Goal: Transaction & Acquisition: Purchase product/service

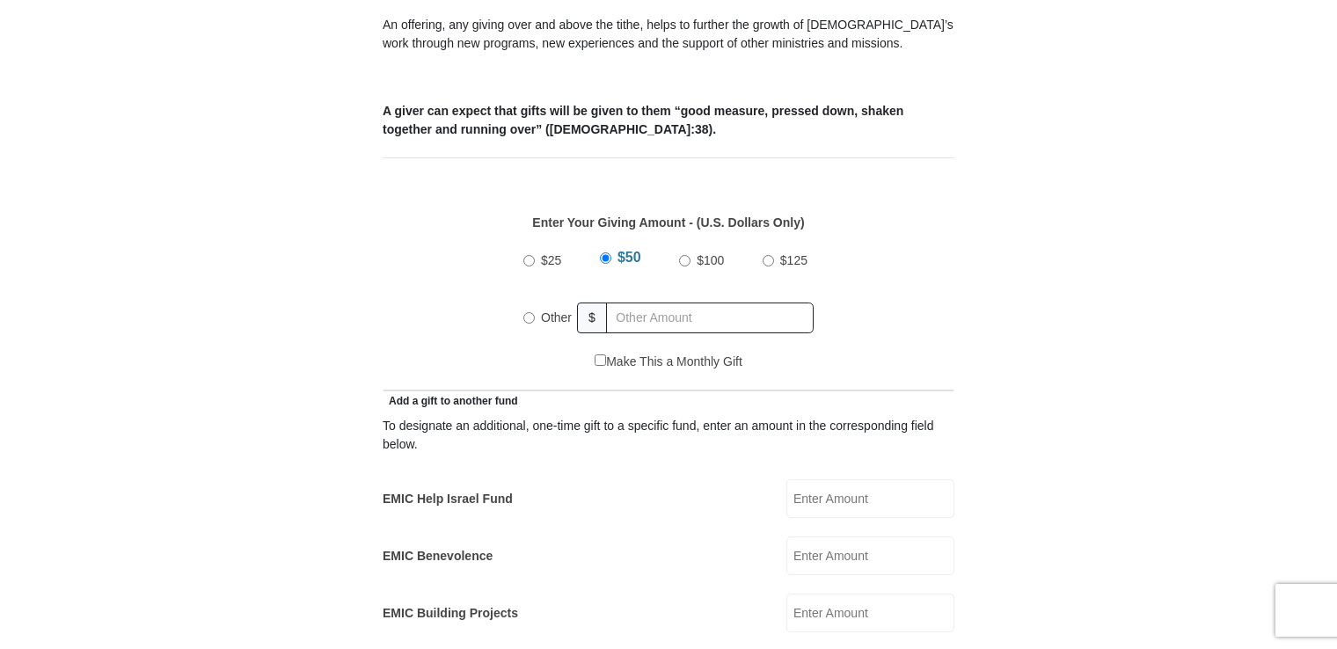
scroll to position [684, 0]
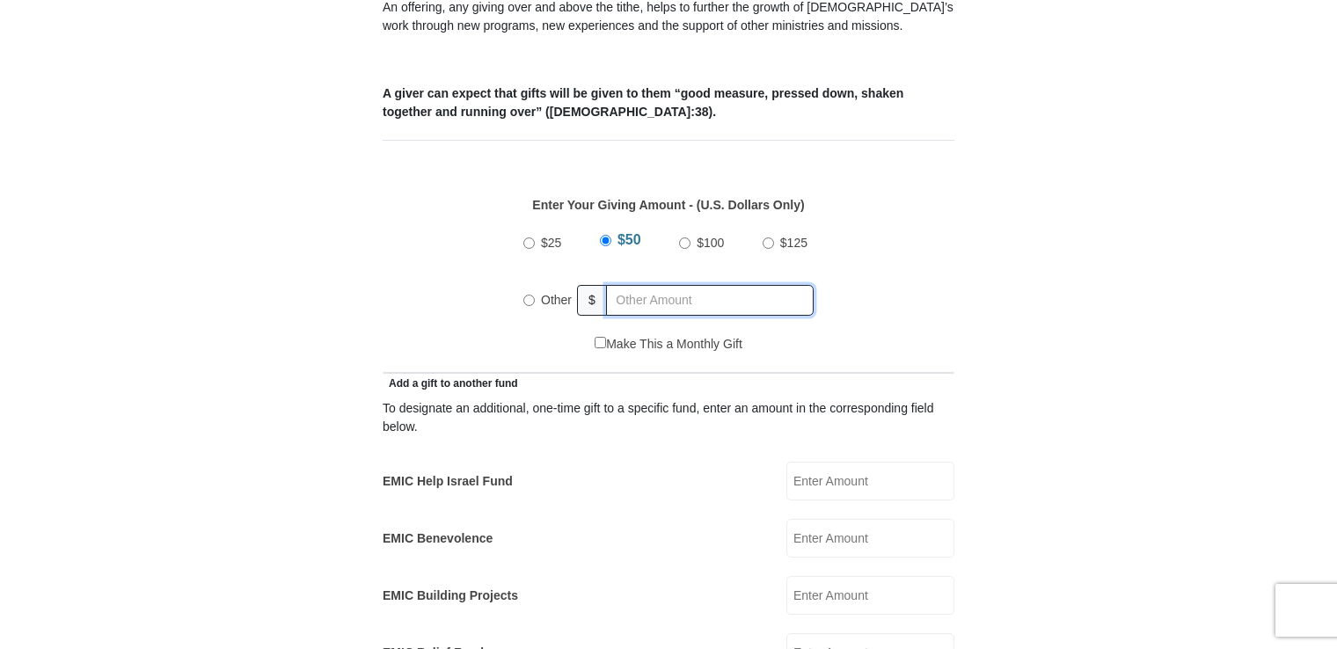
radio input "true"
click at [620, 285] on input "text" at bounding box center [712, 300] width 201 height 31
click at [827, 462] on input "EMIC Help Israel Fund" at bounding box center [871, 481] width 168 height 39
click at [881, 462] on input "10.00" at bounding box center [871, 481] width 168 height 39
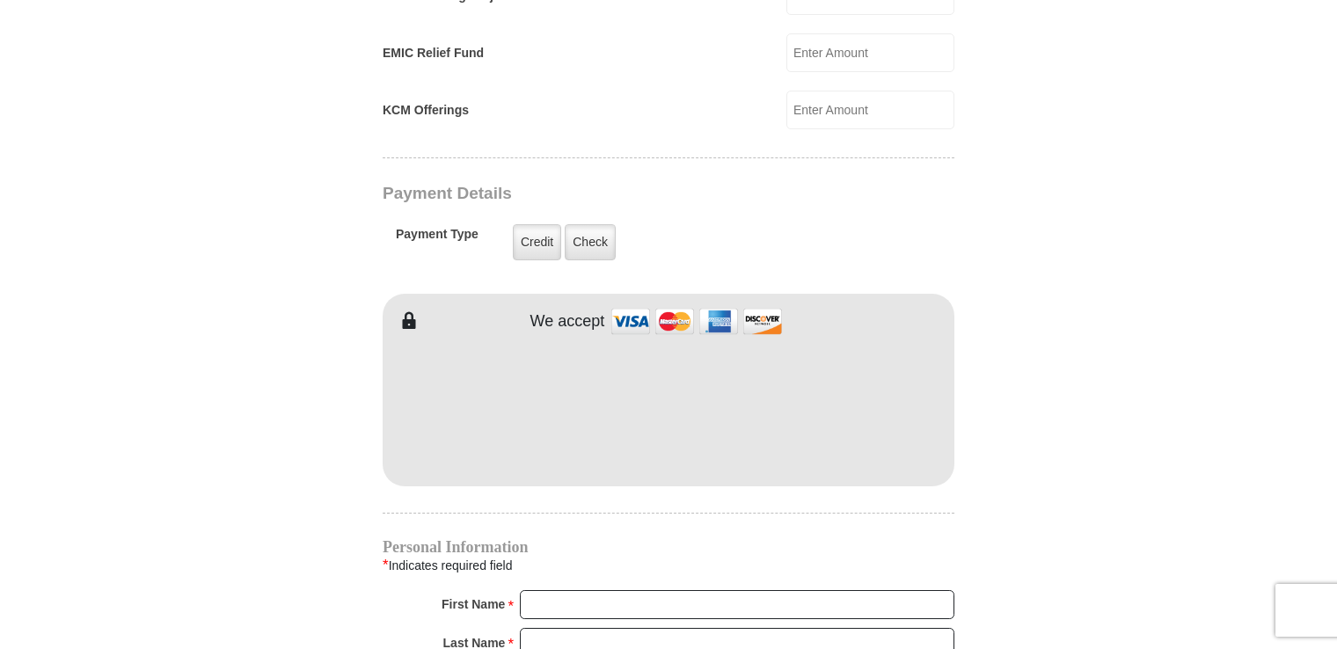
scroll to position [1288, 0]
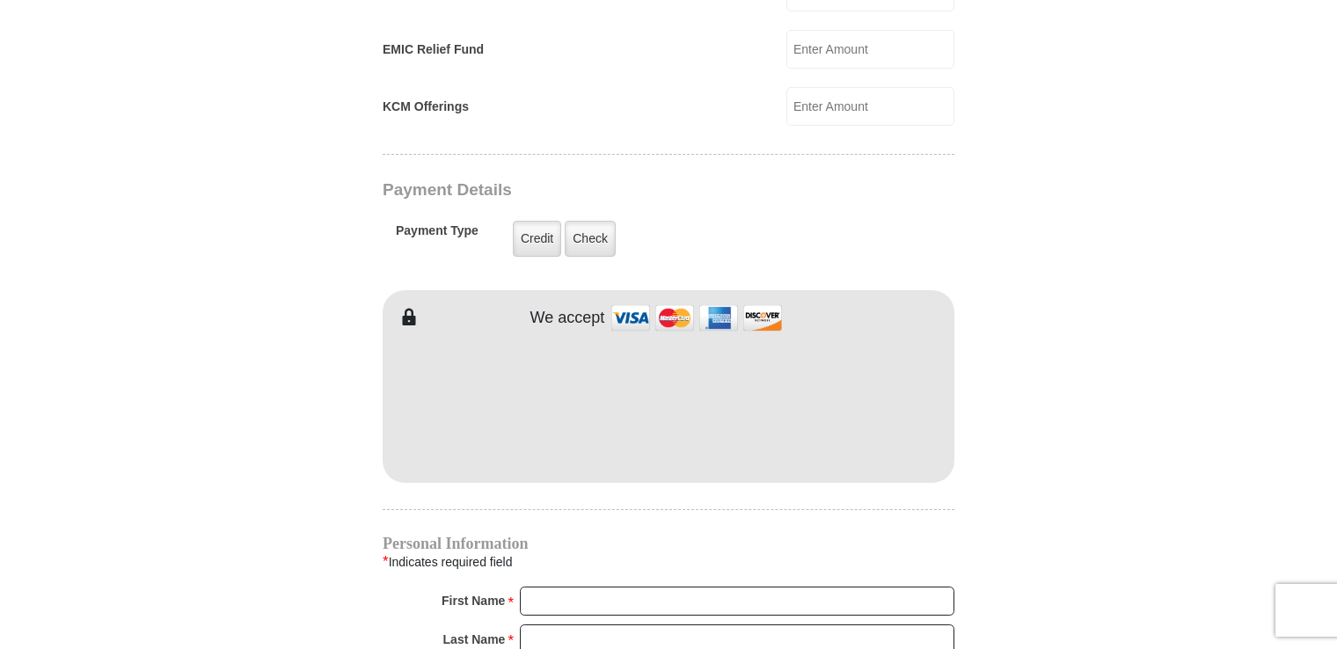
type input "10.00"
click at [552, 587] on input "First Name *" at bounding box center [737, 602] width 435 height 30
type input "[PERSON_NAME]"
type input "[PERSON_NAME][EMAIL_ADDRESS][PERSON_NAME][DOMAIN_NAME]"
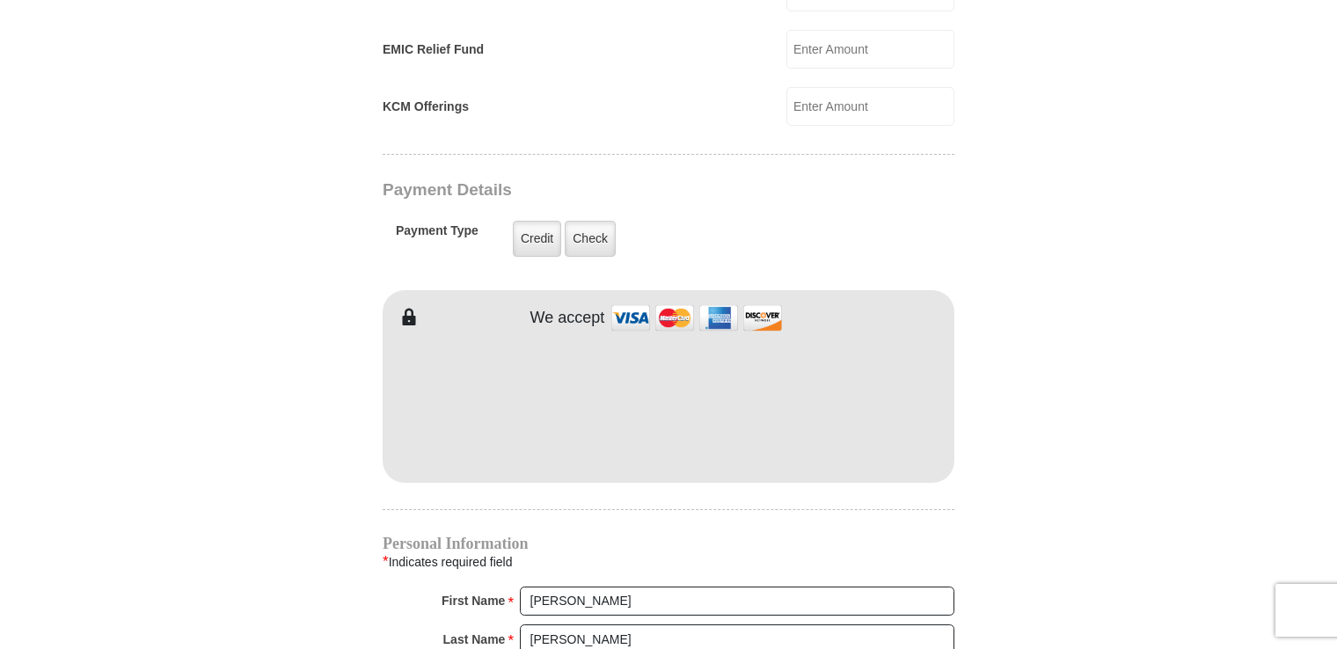
type input "[STREET_ADDRESS]"
type input "Apt. 325"
type input "[GEOGRAPHIC_DATA]"
select select "FL"
type input "33614"
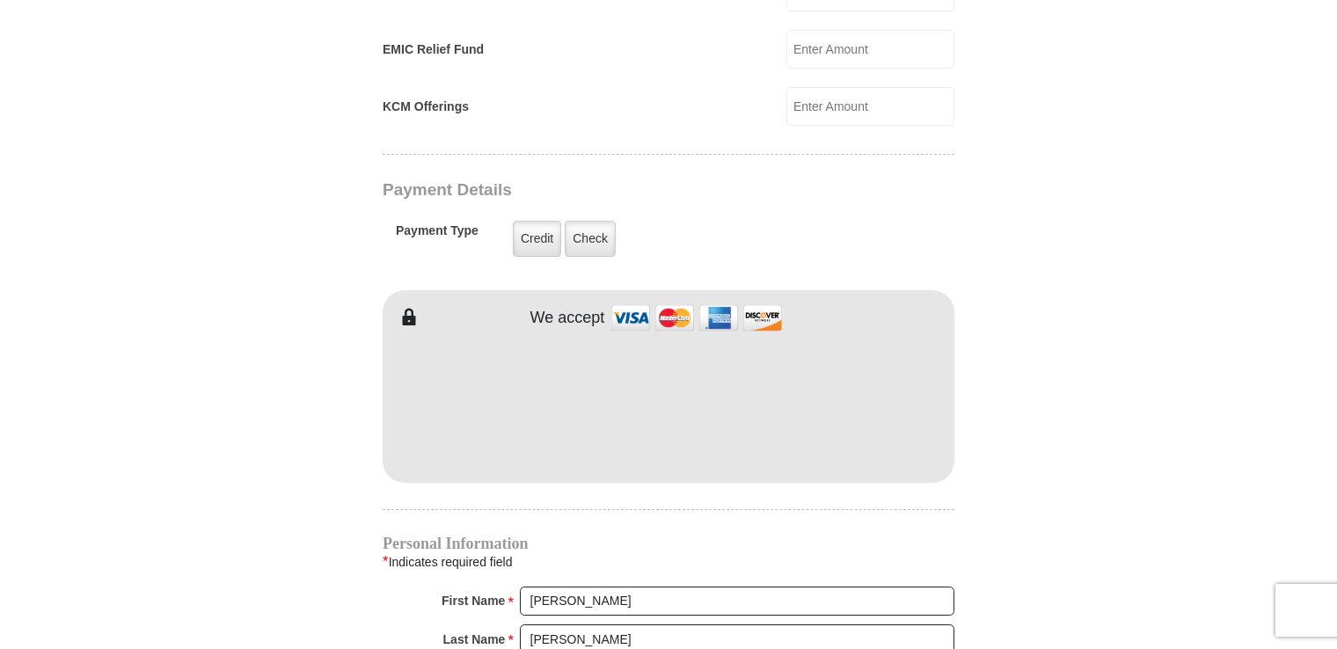
type input "8134605017"
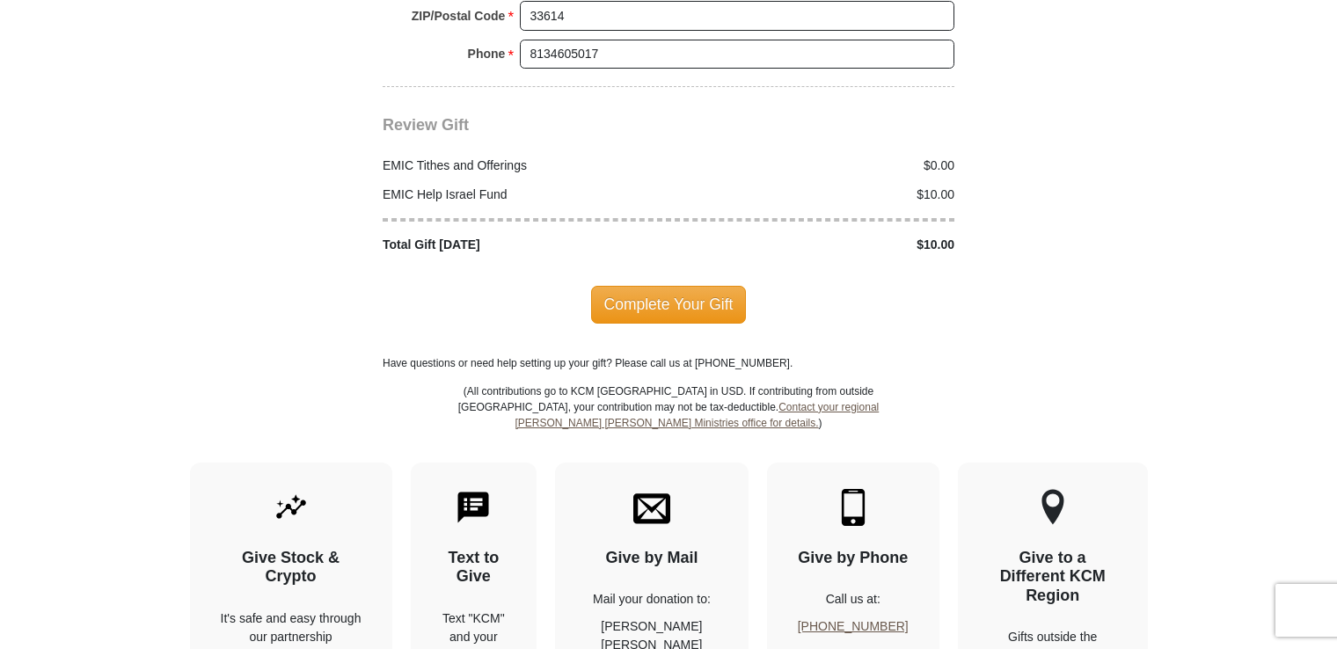
scroll to position [2221, 0]
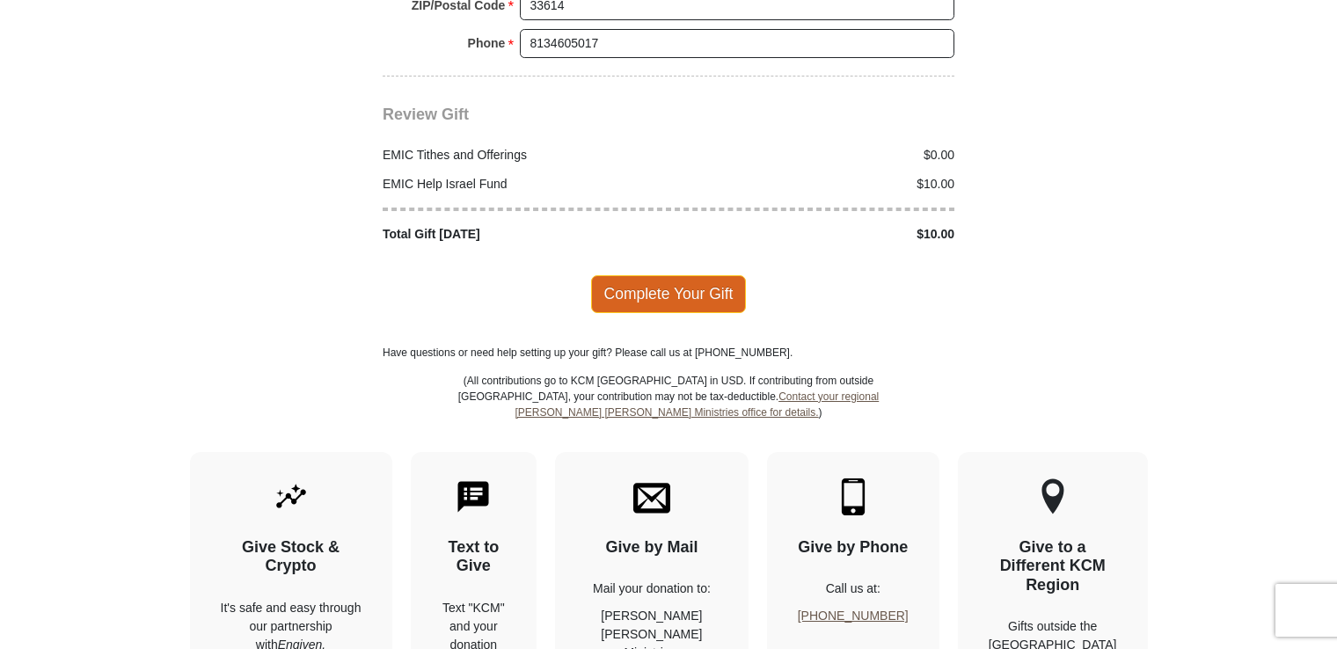
click at [672, 275] on span "Complete Your Gift" at bounding box center [669, 293] width 156 height 37
